Goal: Book appointment/travel/reservation

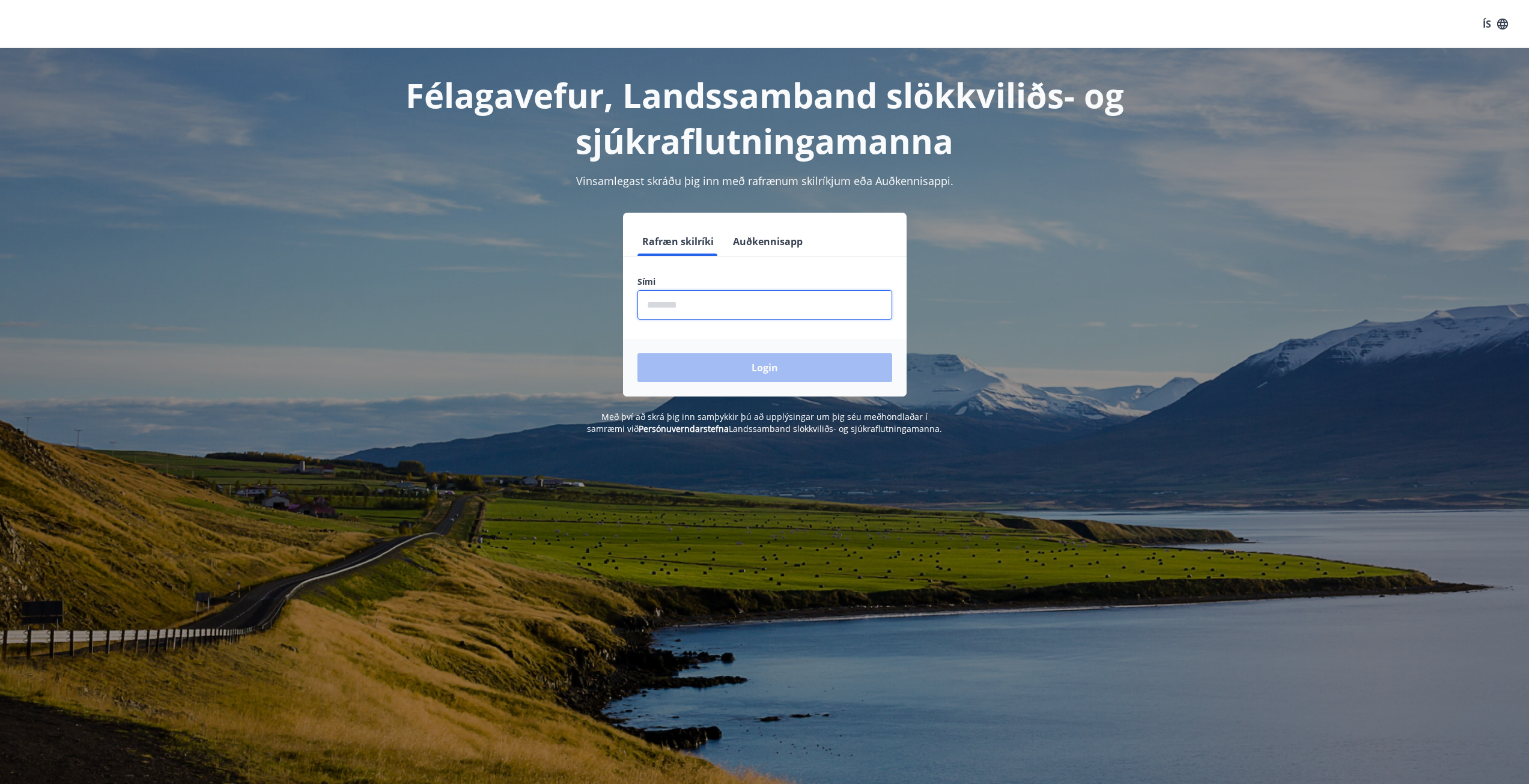
click at [701, 307] on input "phone" at bounding box center [764, 305] width 254 height 29
type input "********"
click at [637, 353] on button "Login" at bounding box center [764, 368] width 254 height 29
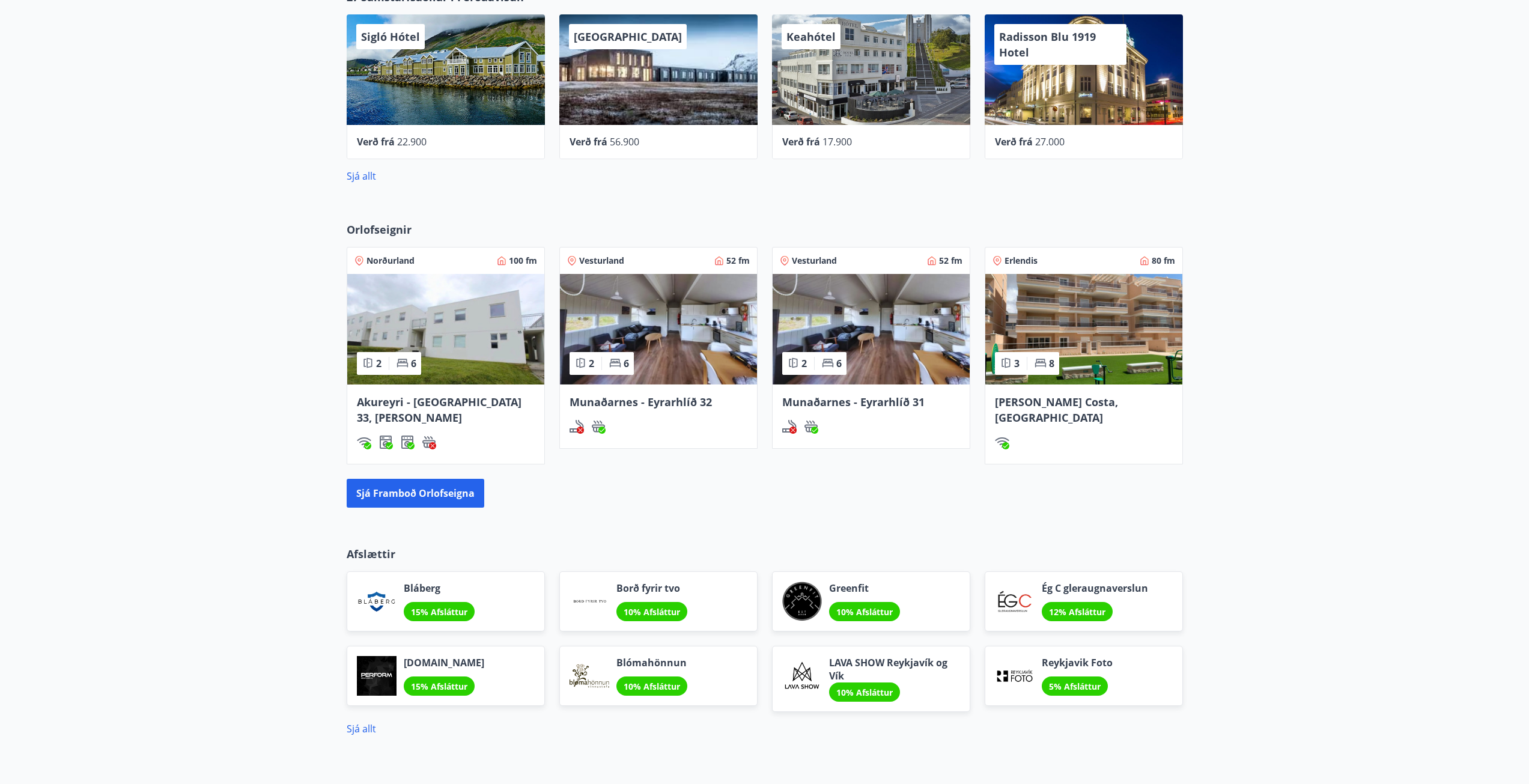
scroll to position [541, 0]
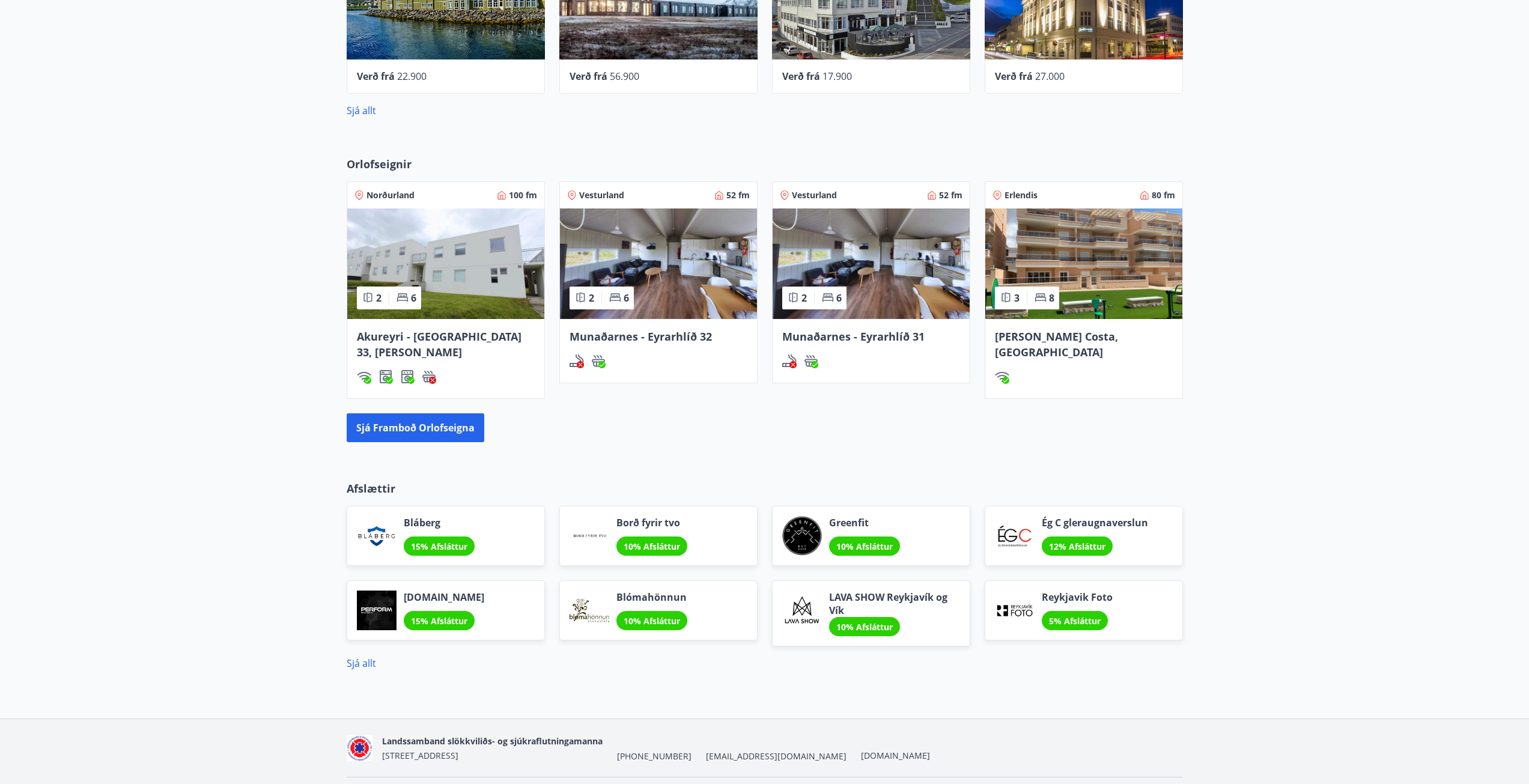
click at [666, 337] on span "Munaðarnes - Eyrarhlíð 32" at bounding box center [641, 336] width 143 height 14
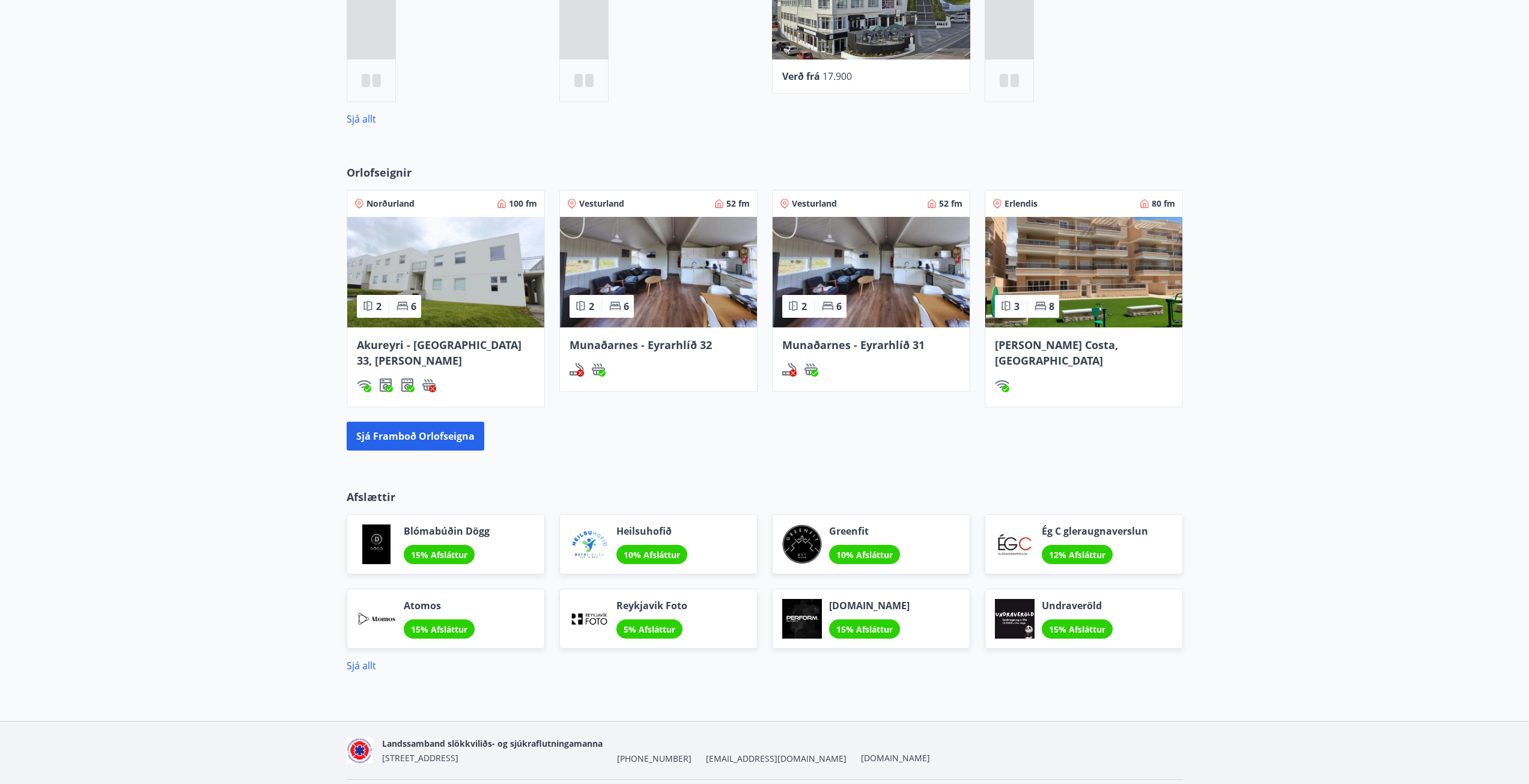
scroll to position [550, 0]
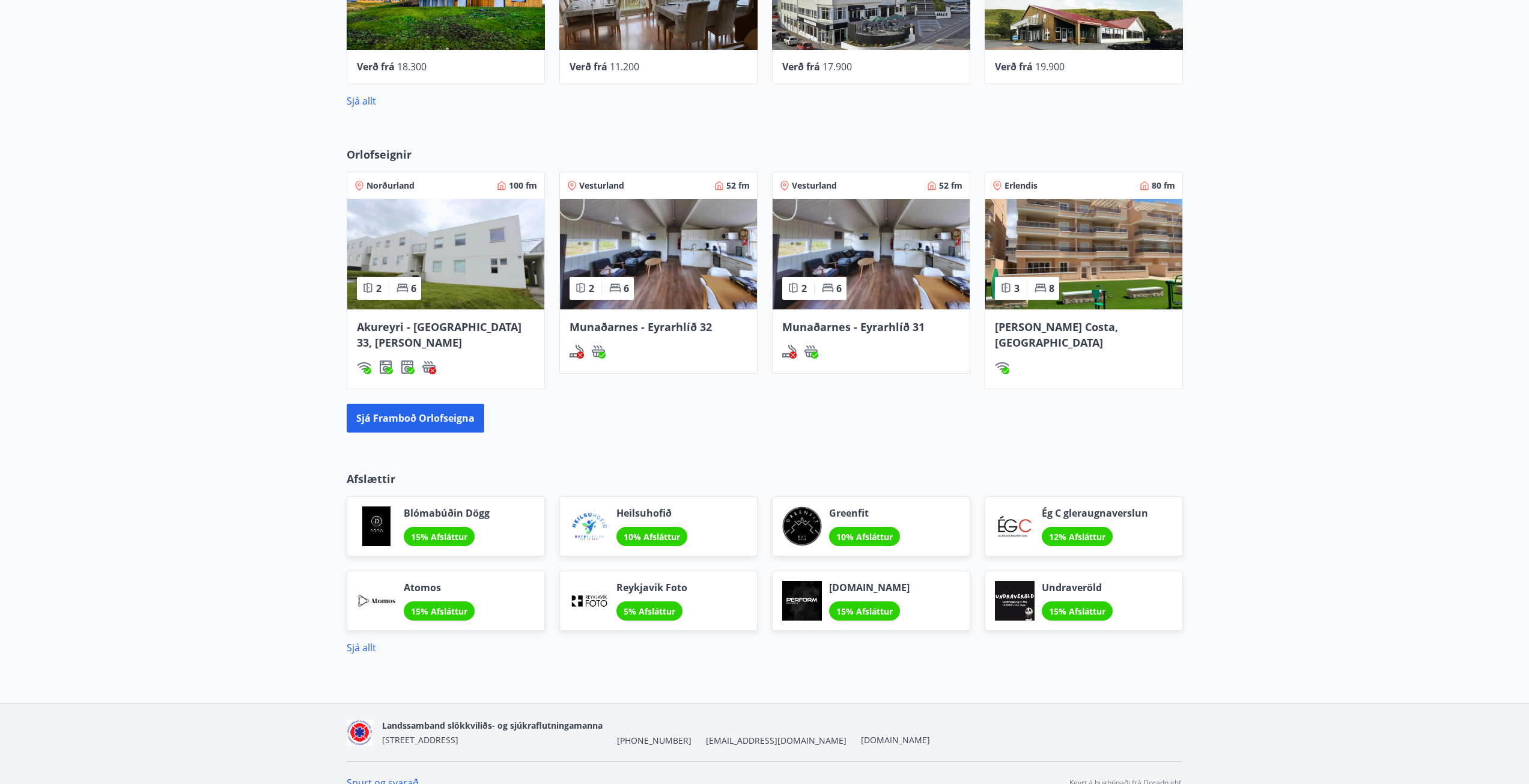
click at [1089, 327] on span "[PERSON_NAME] Costa, [GEOGRAPHIC_DATA]" at bounding box center [1057, 335] width 123 height 30
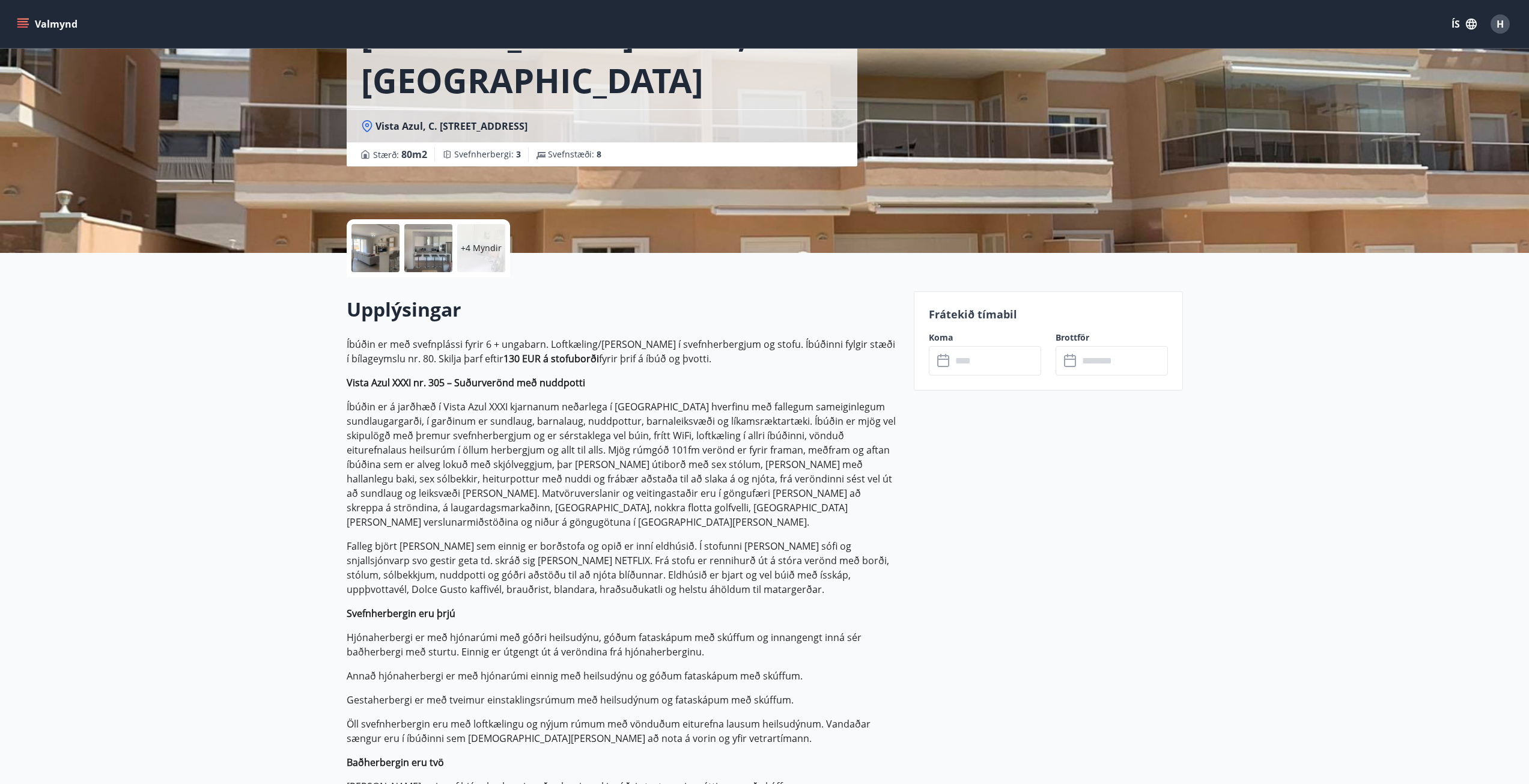
scroll to position [106, 0]
click at [999, 364] on input "text" at bounding box center [997, 361] width 90 height 29
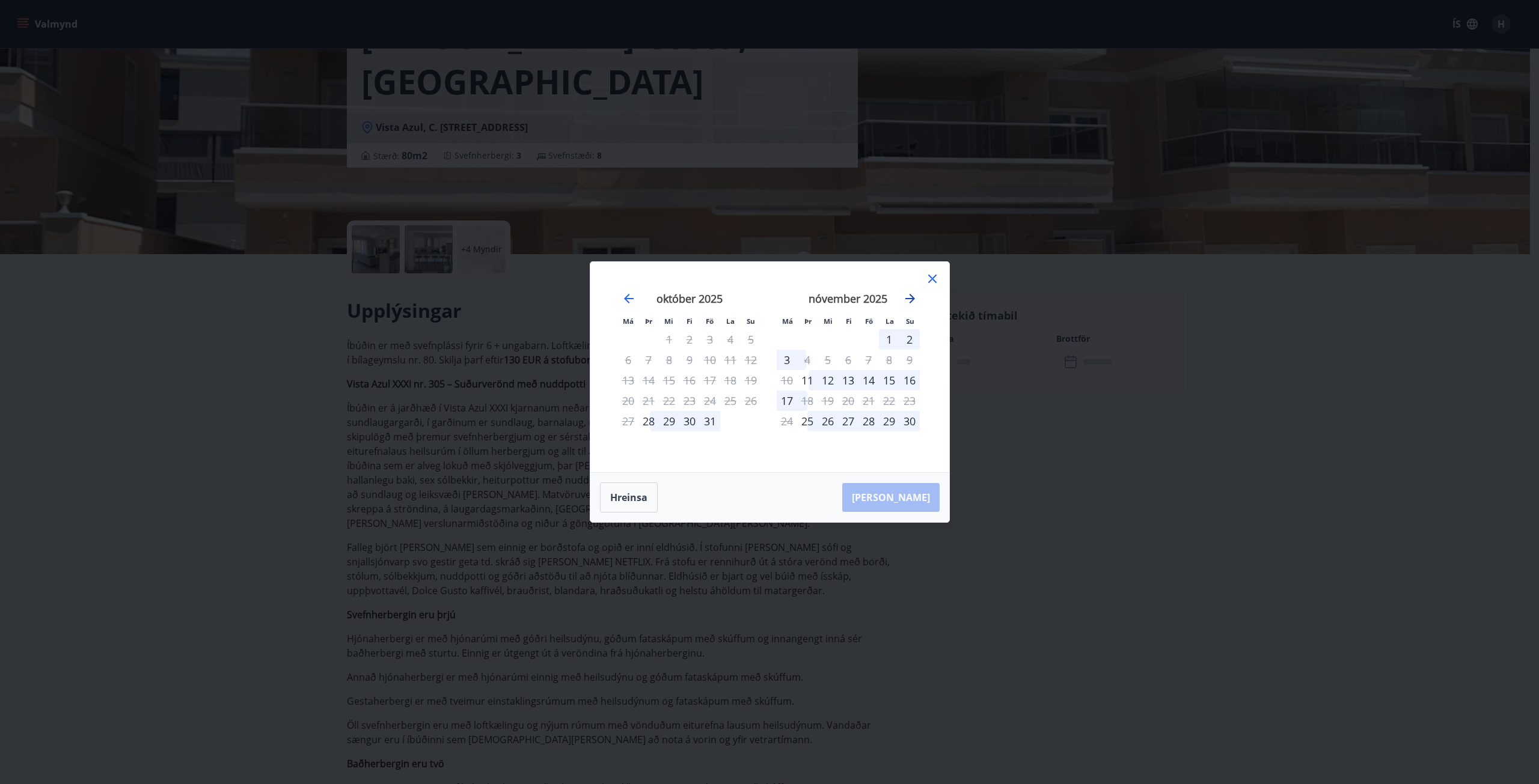
click at [906, 296] on icon "Move forward to switch to the next month." at bounding box center [910, 298] width 14 height 14
click at [908, 298] on icon "Move forward to switch to the next month." at bounding box center [910, 298] width 10 height 10
click at [932, 278] on icon at bounding box center [932, 279] width 2 height 2
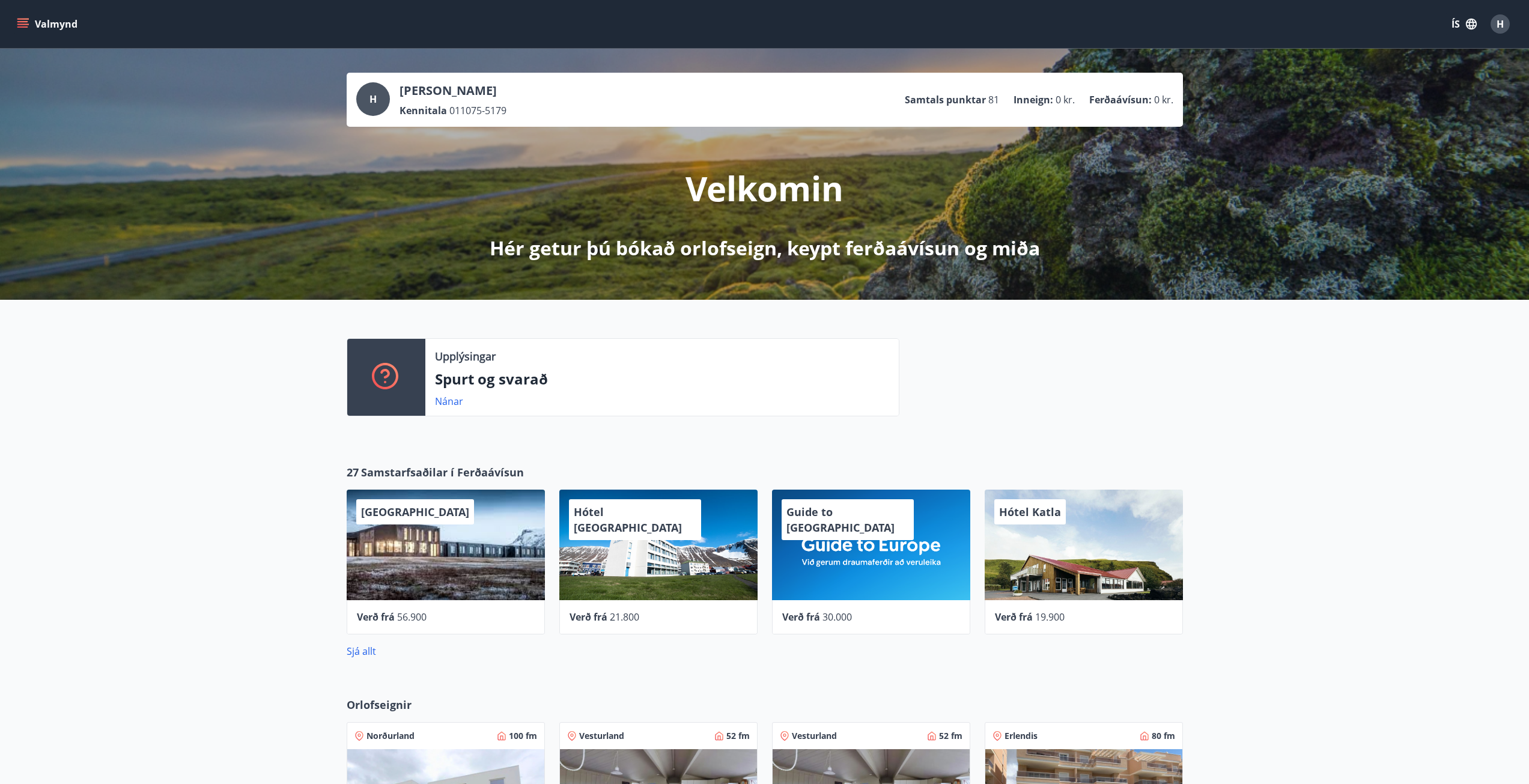
click at [34, 24] on button "Valmynd" at bounding box center [48, 24] width 68 height 22
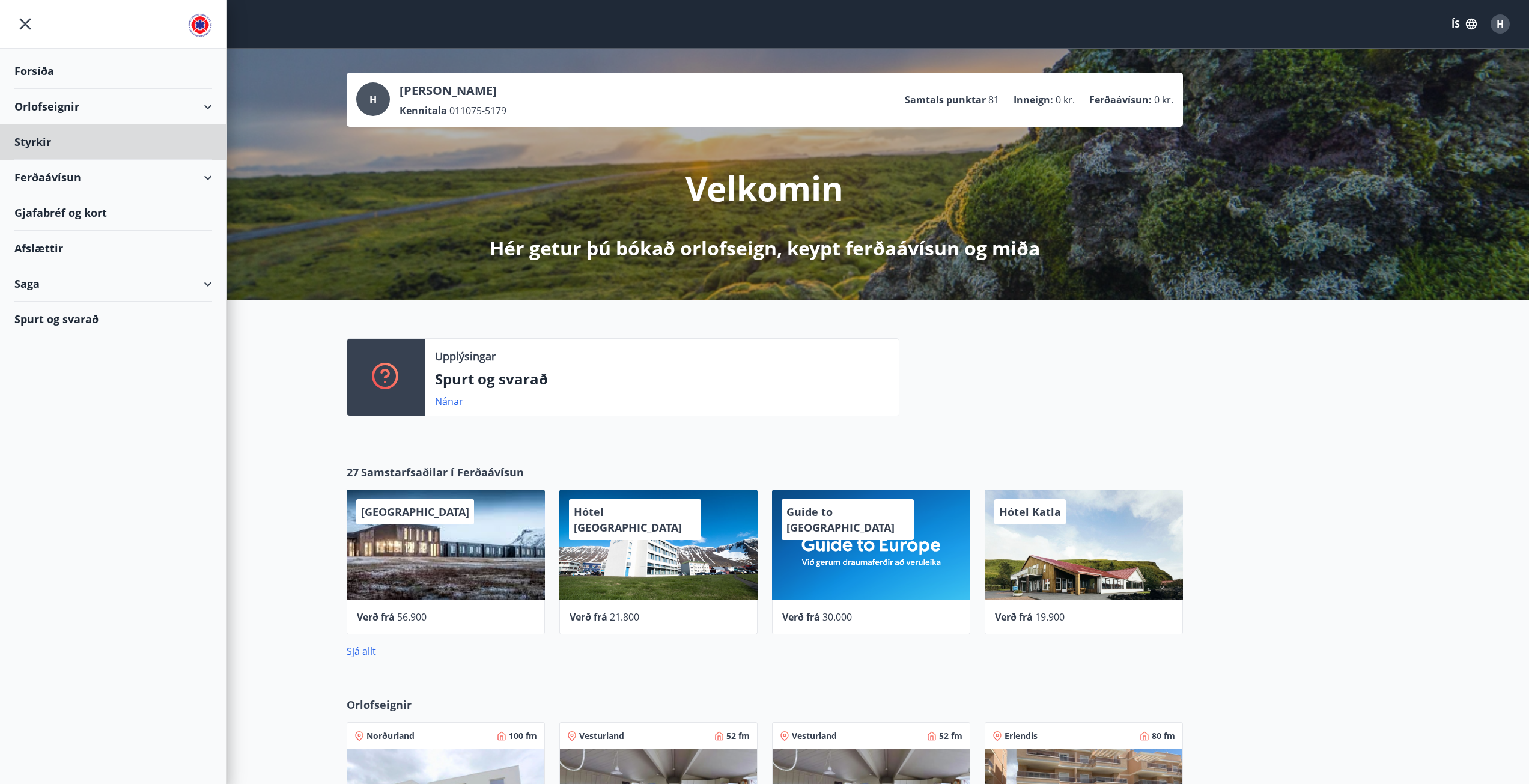
click at [31, 75] on div "Forsíða" at bounding box center [113, 71] width 198 height 36
